Goal: Answer question/provide support

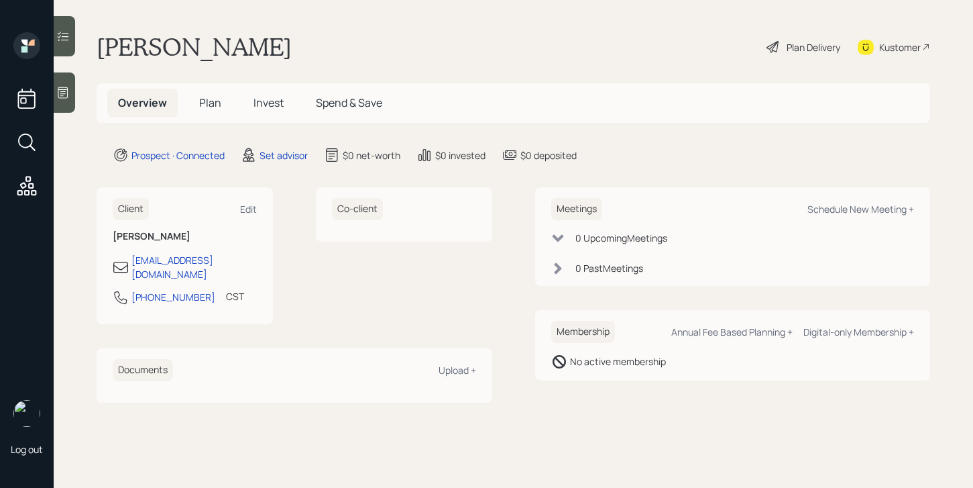
click at [66, 93] on icon at bounding box center [62, 92] width 13 height 13
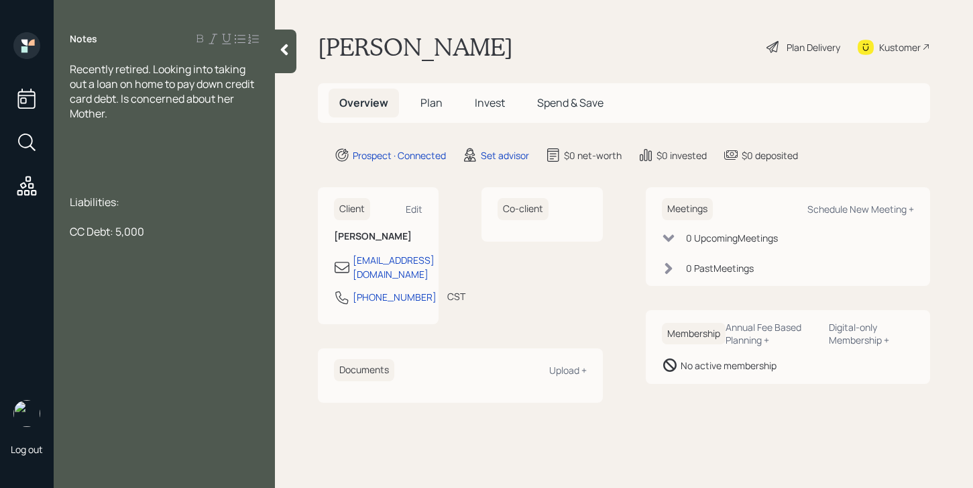
click at [115, 151] on div at bounding box center [164, 157] width 189 height 15
click at [76, 347] on div "Notes Recently retired. Looking into taking out a loan on home to pay down cred…" at bounding box center [164, 251] width 221 height 439
click at [99, 345] on div "Notes Recently retired. Looking into taking out a loan on home to pay down cred…" at bounding box center [164, 251] width 221 height 439
click at [173, 292] on div "CC Debt: 5,000" at bounding box center [164, 290] width 189 height 15
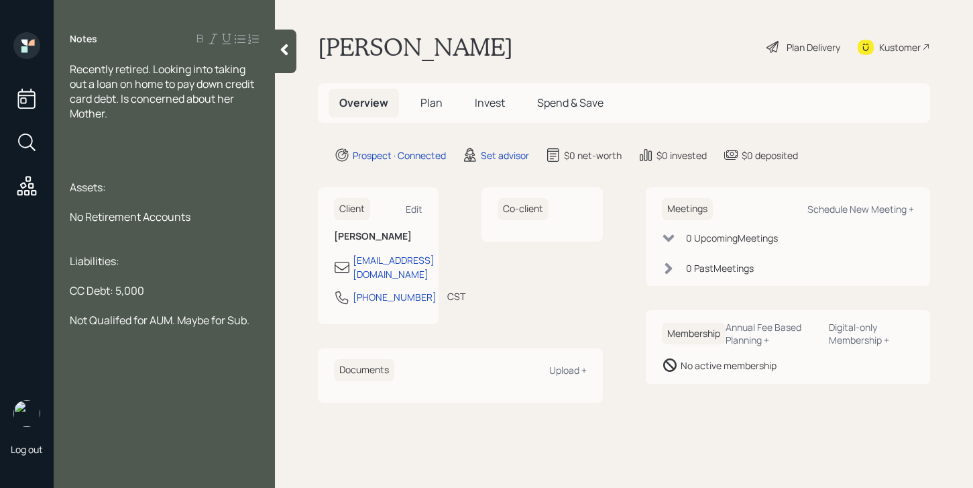
click at [284, 76] on main "[PERSON_NAME] Plan Delivery Kustomer Overview Plan Invest Spend & Save Prospect…" at bounding box center [624, 244] width 698 height 488
click at [142, 138] on div at bounding box center [164, 142] width 189 height 15
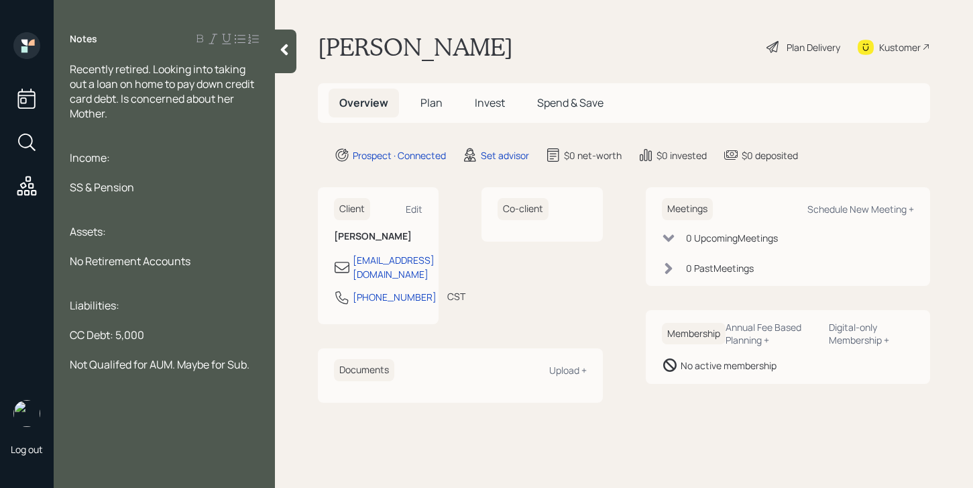
click at [290, 64] on div at bounding box center [285, 52] width 21 height 44
